Goal: Task Accomplishment & Management: Complete application form

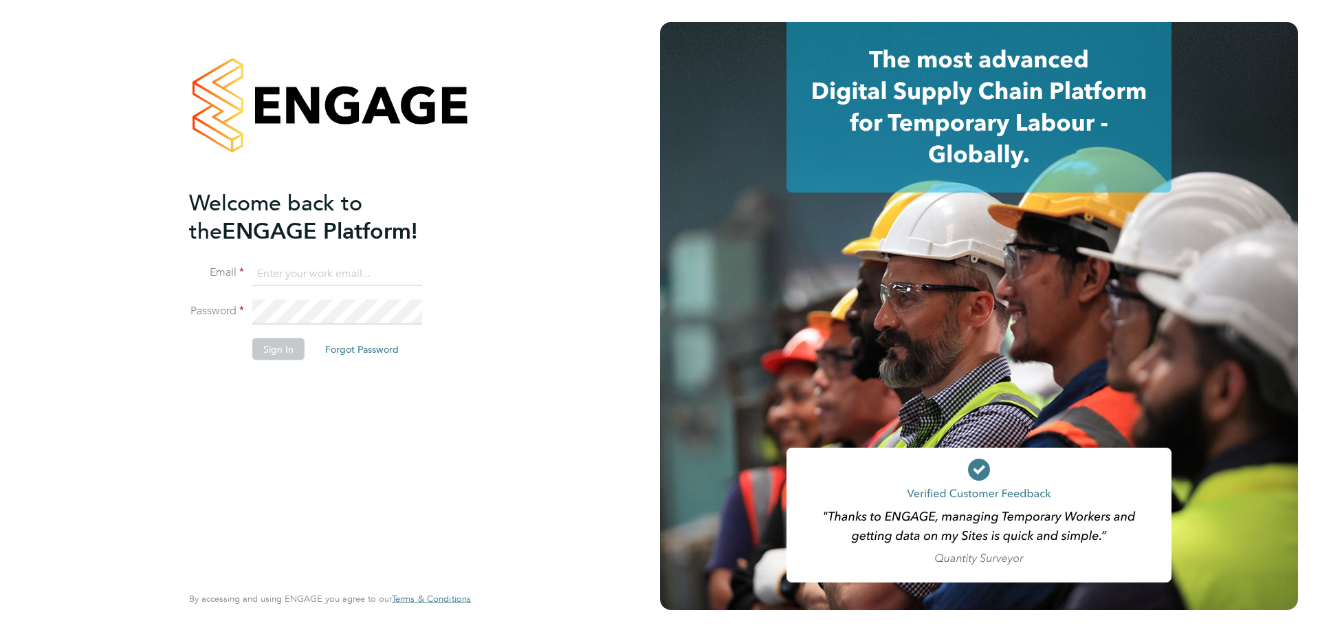
type input "alan.fairley@hmsworks.co.uk"
click at [291, 343] on button "Sign In" at bounding box center [278, 349] width 52 height 22
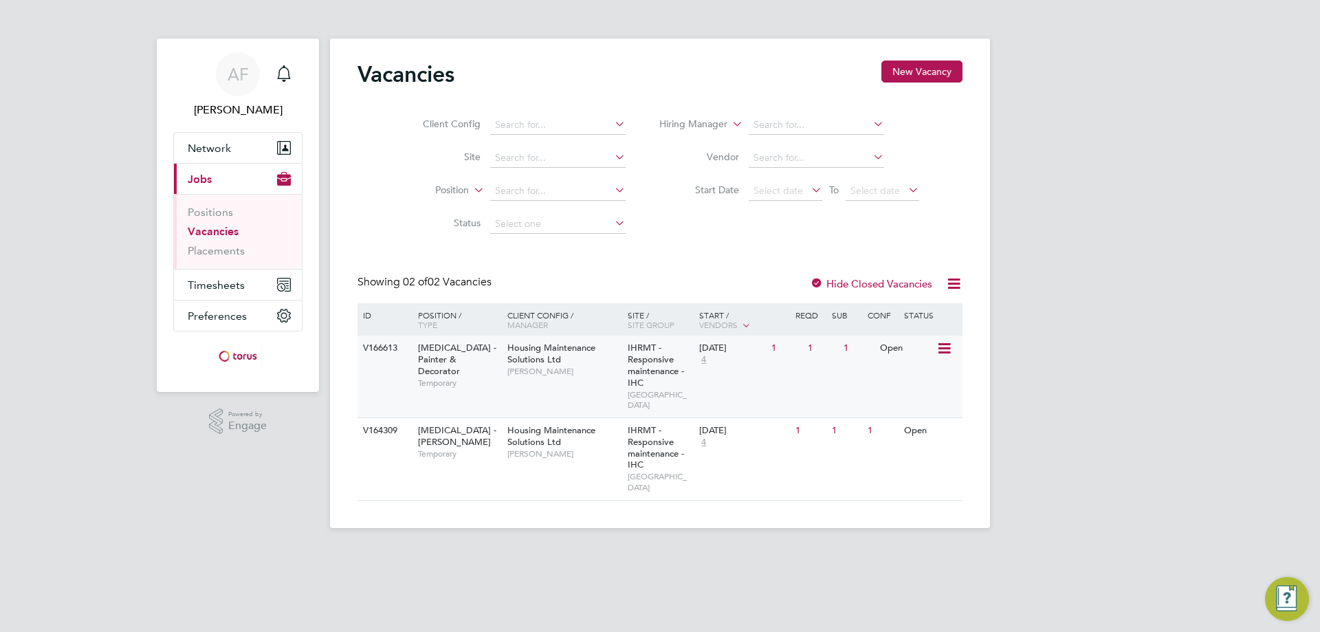
click at [445, 351] on span "HMS - Painter & Decorator" at bounding box center [457, 359] width 78 height 35
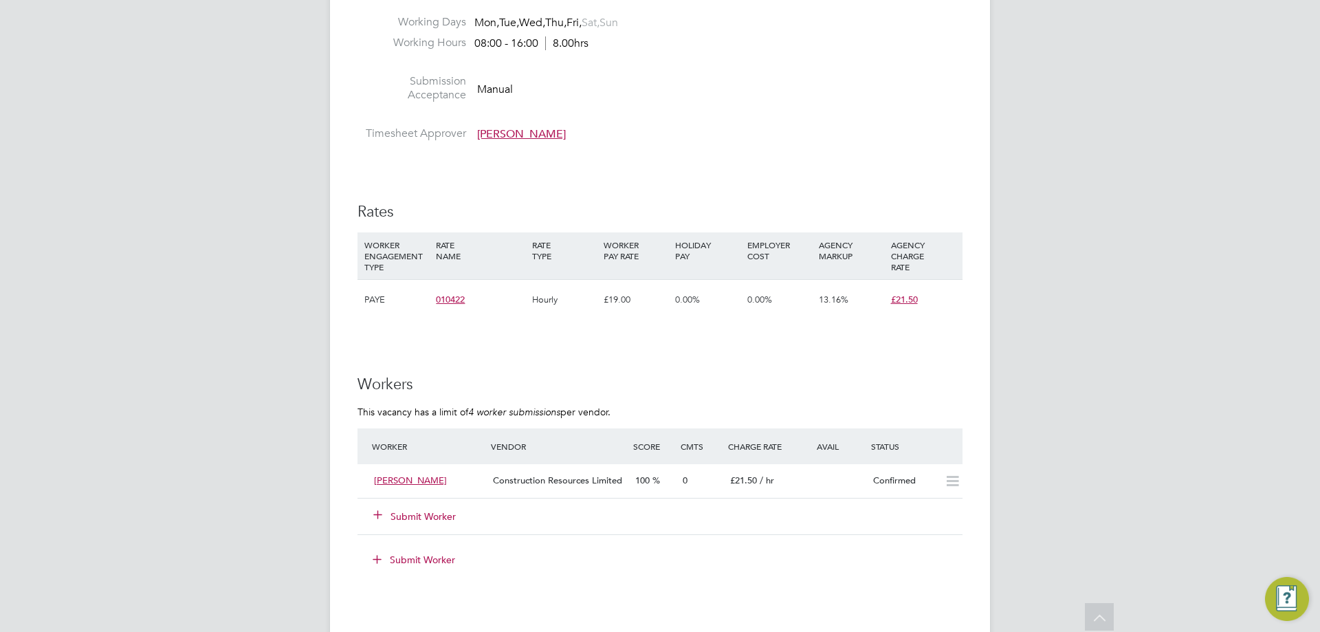
scroll to position [893, 0]
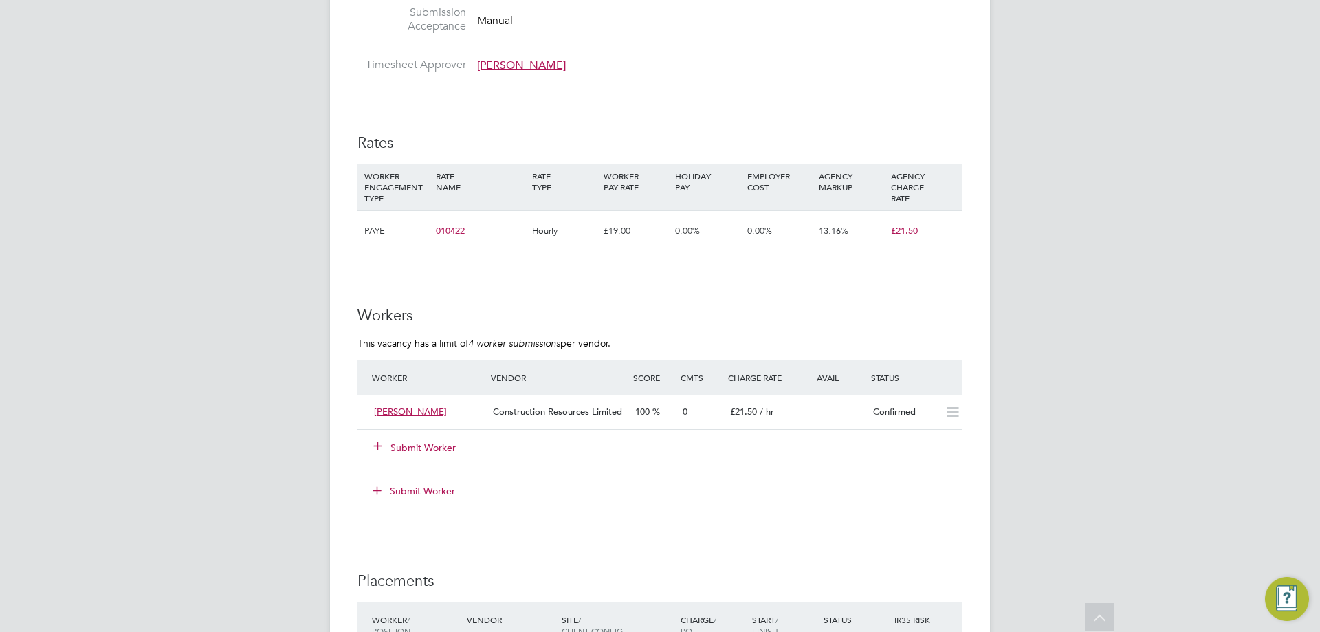
click at [430, 447] on button "Submit Worker" at bounding box center [415, 448] width 82 height 14
